Goal: Task Accomplishment & Management: Complete application form

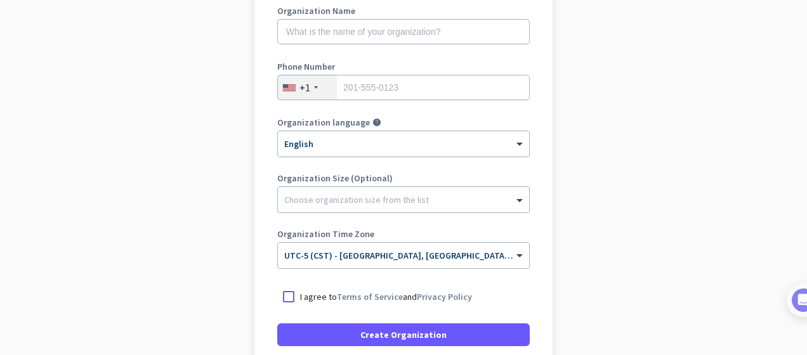
scroll to position [189, 0]
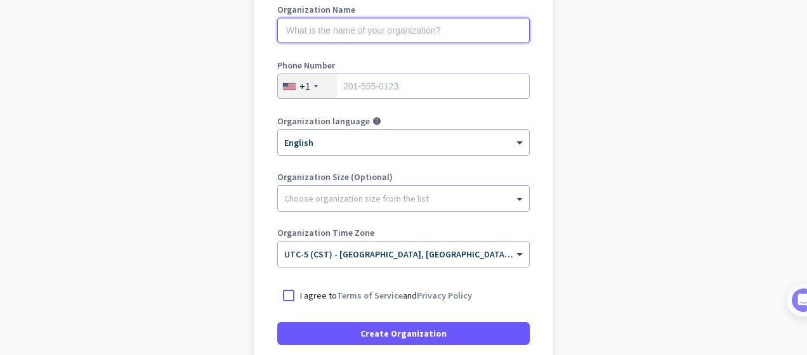
click at [398, 34] on input "text" at bounding box center [403, 30] width 252 height 25
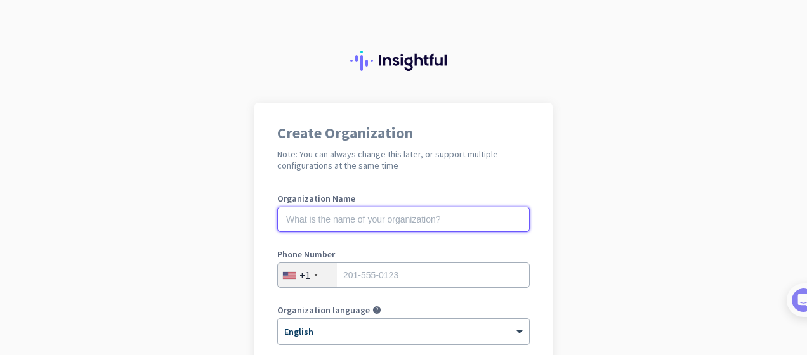
click at [458, 214] on input "text" at bounding box center [403, 219] width 252 height 25
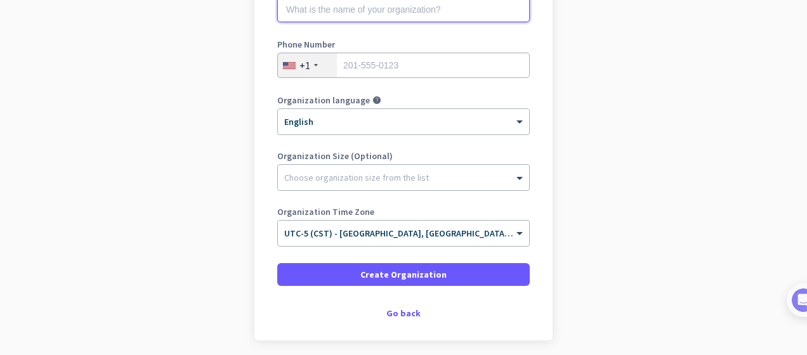
scroll to position [223, 0]
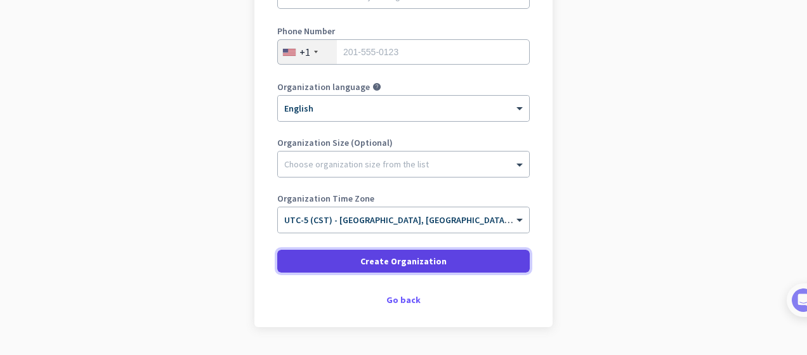
click at [420, 263] on span "Create Organization" at bounding box center [403, 261] width 86 height 13
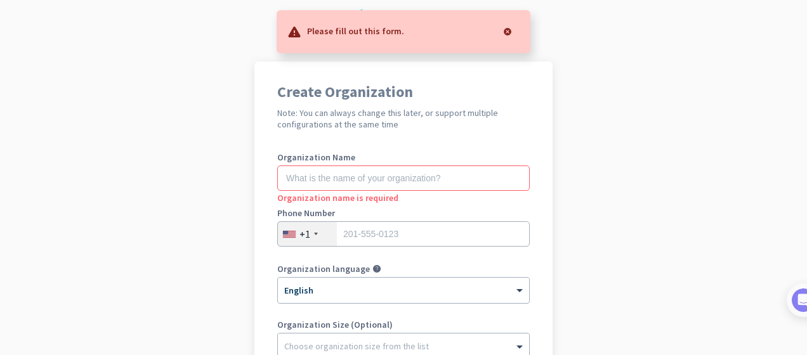
scroll to position [0, 0]
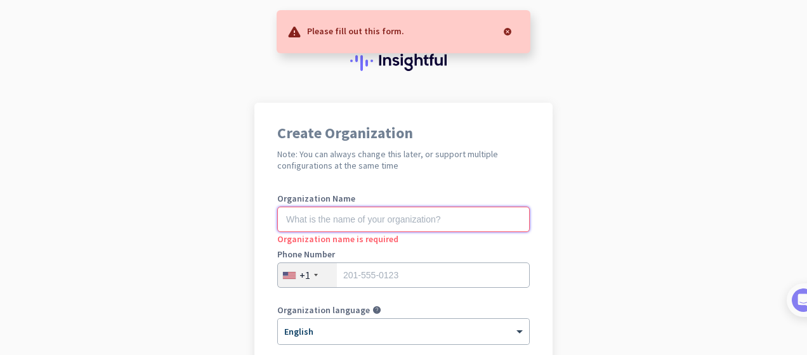
click at [347, 223] on input "text" at bounding box center [403, 219] width 252 height 25
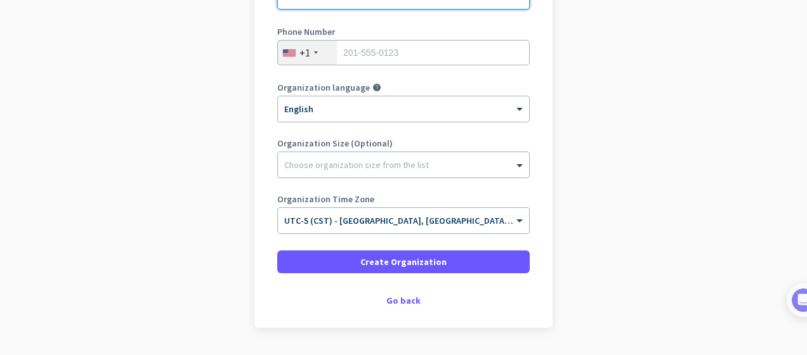
scroll to position [227, 0]
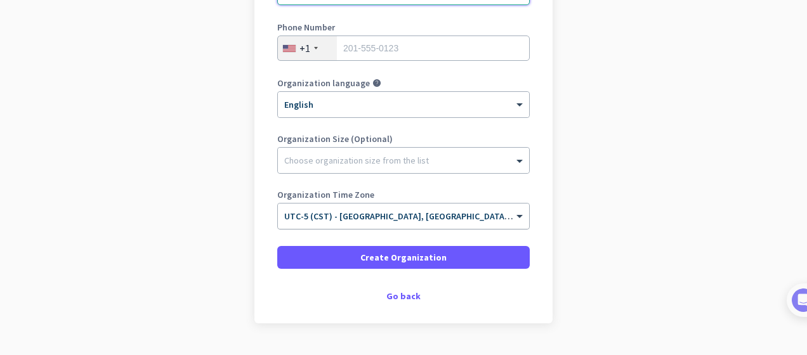
type input "mercor"
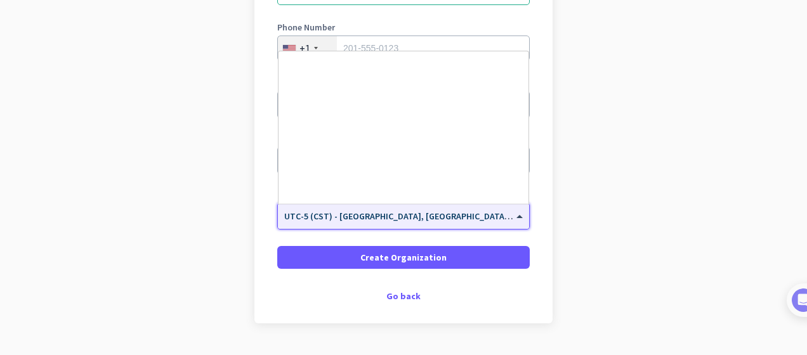
click at [402, 223] on div "× UTC-5 (CST) - Chicago, Houston, San Antonio, Dallas" at bounding box center [403, 216] width 251 height 25
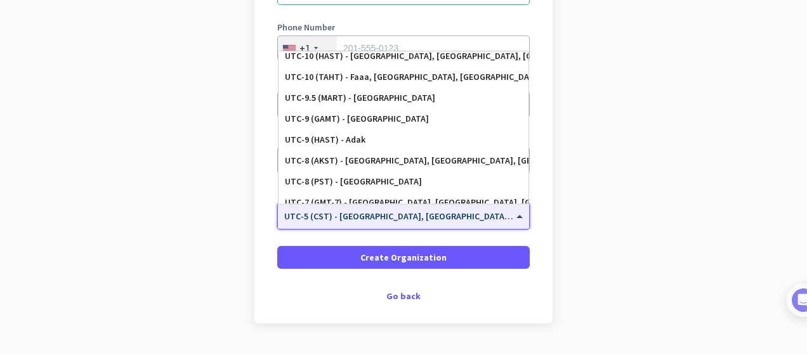
scroll to position [0, 0]
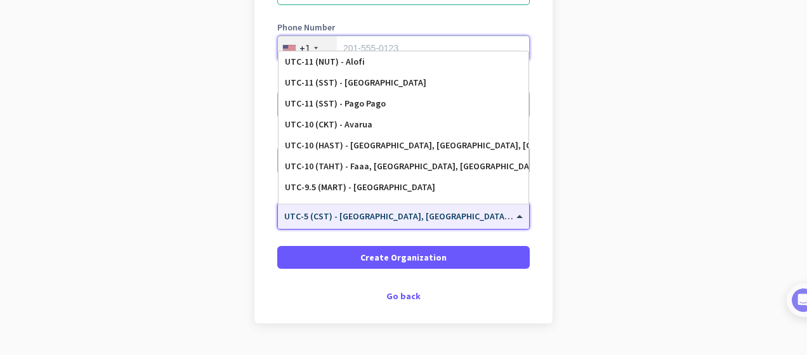
click at [416, 42] on input "tel" at bounding box center [403, 48] width 252 height 25
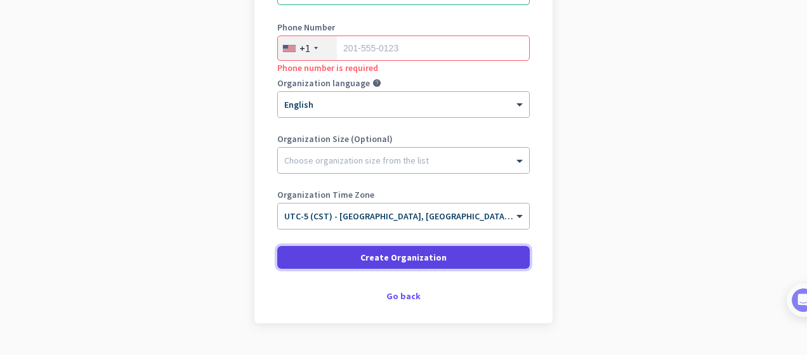
click at [393, 257] on span "Create Organization" at bounding box center [403, 257] width 86 height 13
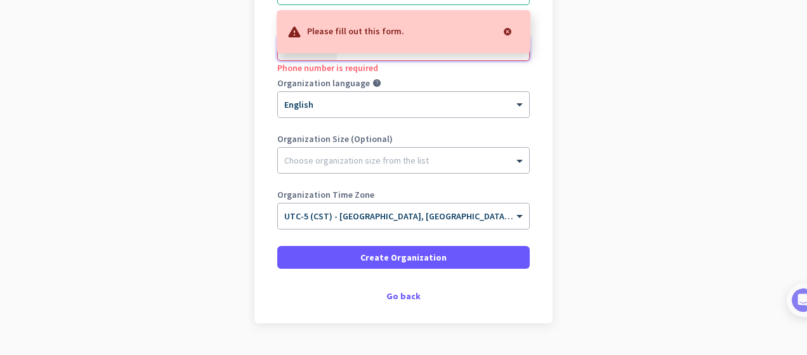
click at [394, 55] on input "tel" at bounding box center [403, 48] width 252 height 25
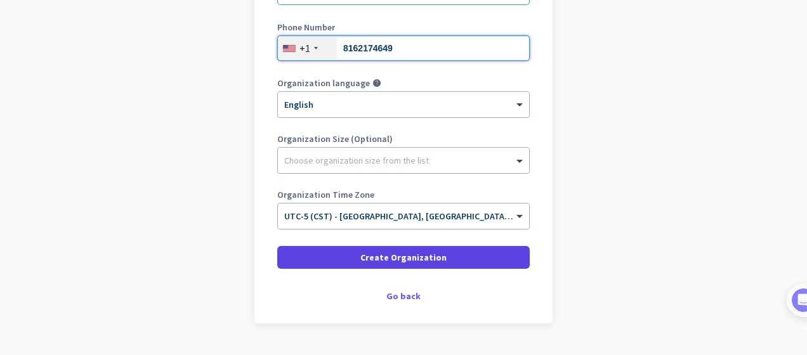
type input "8162174649"
click at [387, 261] on span "Create Organization" at bounding box center [403, 257] width 86 height 13
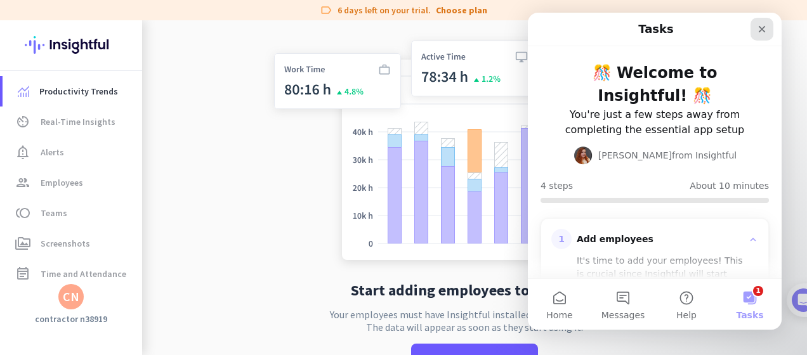
click at [758, 22] on div "Close" at bounding box center [761, 29] width 23 height 23
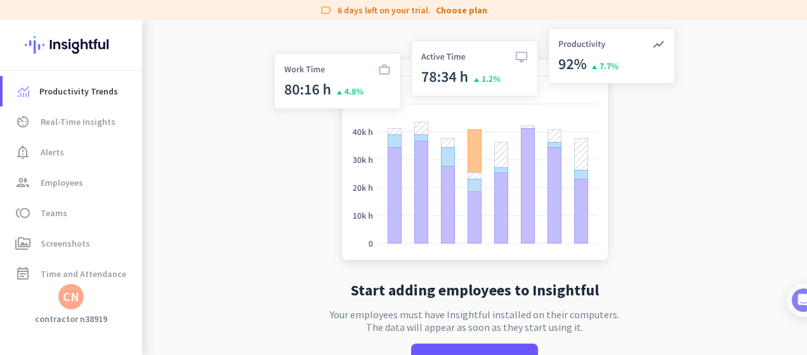
click at [70, 304] on div "CN" at bounding box center [70, 296] width 25 height 25
click at [125, 269] on span "Sign out" at bounding box center [138, 272] width 77 height 11
